Goal: Find specific page/section: Find specific page/section

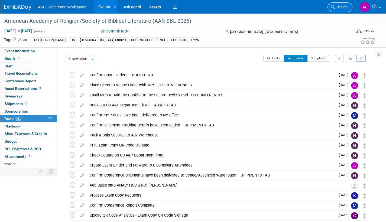
click at [339, 6] on span "Search" at bounding box center [340, 7] width 12 height 4
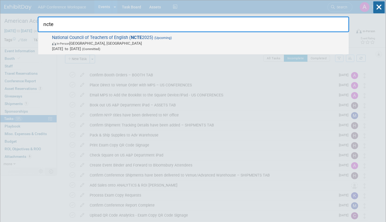
type input "ncte"
click at [163, 43] on span "In-Person [GEOGRAPHIC_DATA], [GEOGRAPHIC_DATA]" at bounding box center [199, 43] width 294 height 5
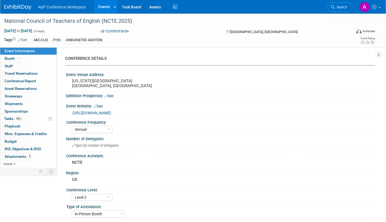
select select "Annual"
select select "Level 2"
select select "In-Person Booth"
select select "Schools"
select select "Bloomsbury Digital Resources"
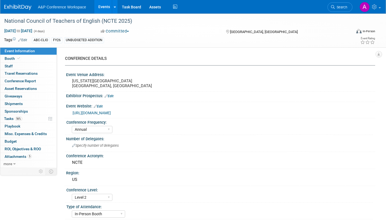
select select "[PERSON_NAME]"
select select "Brand/Subject Presence​"
click at [7, 119] on span "Tasks 56%" at bounding box center [13, 118] width 18 height 4
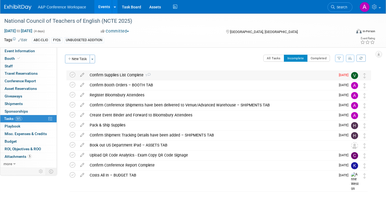
click at [150, 74] on icon at bounding box center [149, 74] width 4 height 3
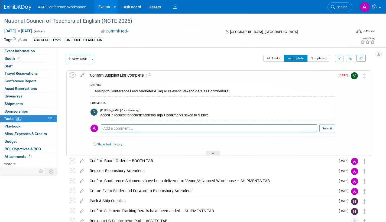
click at [217, 152] on div at bounding box center [213, 153] width 14 height 5
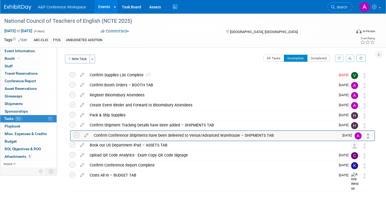
drag, startPoint x: 364, startPoint y: 107, endPoint x: 368, endPoint y: 138, distance: 30.8
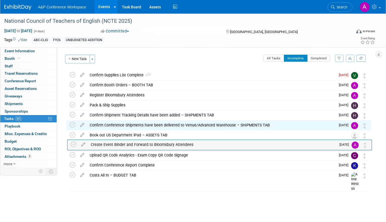
drag, startPoint x: 365, startPoint y: 105, endPoint x: 366, endPoint y: 144, distance: 39.2
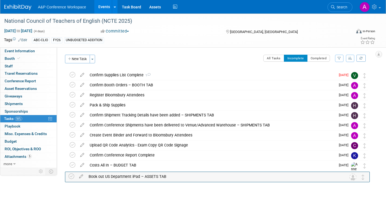
drag, startPoint x: 365, startPoint y: 138, endPoint x: 364, endPoint y: 179, distance: 40.9
